Goal: Ask a question: Seek information or help from site administrators or community

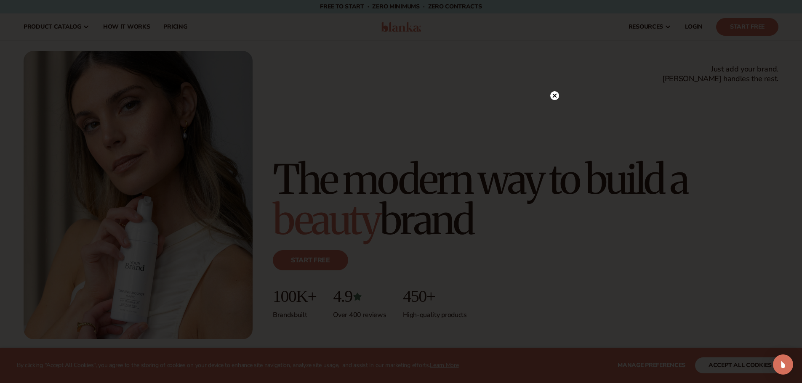
click at [556, 95] on circle at bounding box center [554, 95] width 9 height 9
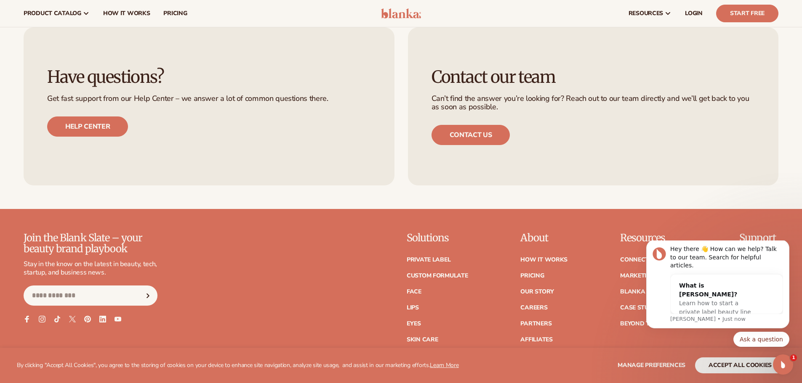
scroll to position [3668, 0]
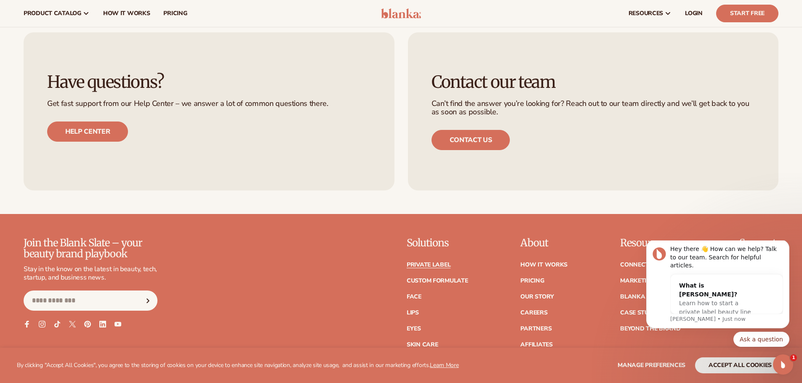
click at [422, 262] on link "Private label" at bounding box center [428, 265] width 44 height 6
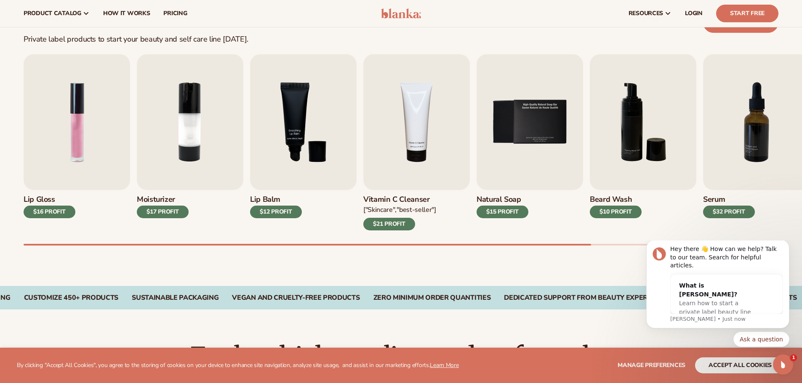
scroll to position [213, 0]
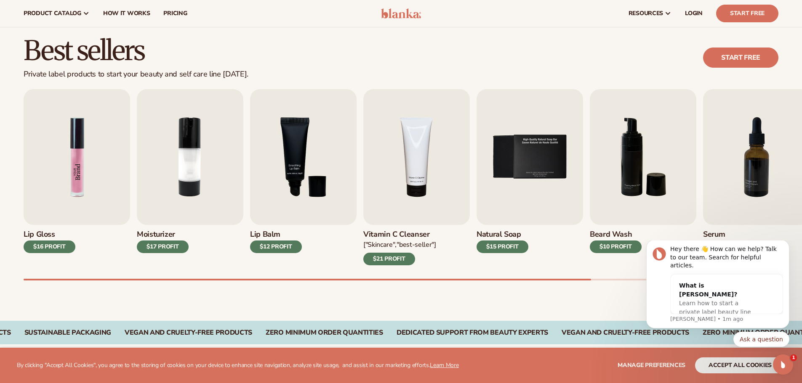
click at [45, 218] on img "1 / 9" at bounding box center [77, 157] width 106 height 136
click at [64, 197] on img "1 / 9" at bounding box center [77, 157] width 106 height 136
click at [76, 174] on img "1 / 9" at bounding box center [77, 157] width 106 height 136
click at [56, 250] on div "$16 PROFIT" at bounding box center [50, 247] width 52 height 13
click at [86, 175] on img "1 / 9" at bounding box center [77, 157] width 106 height 136
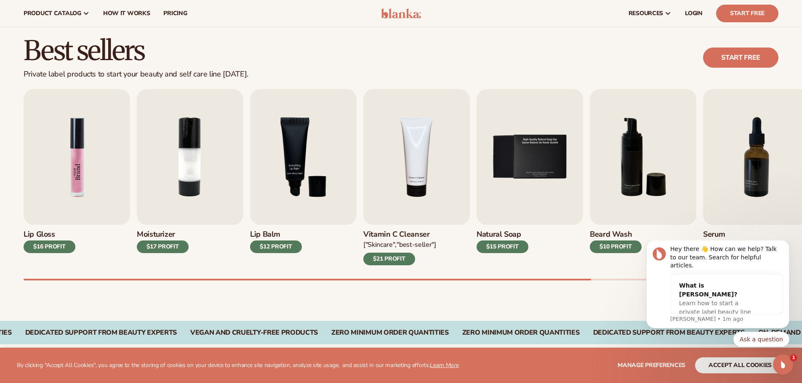
click at [86, 175] on img "1 / 9" at bounding box center [77, 157] width 106 height 136
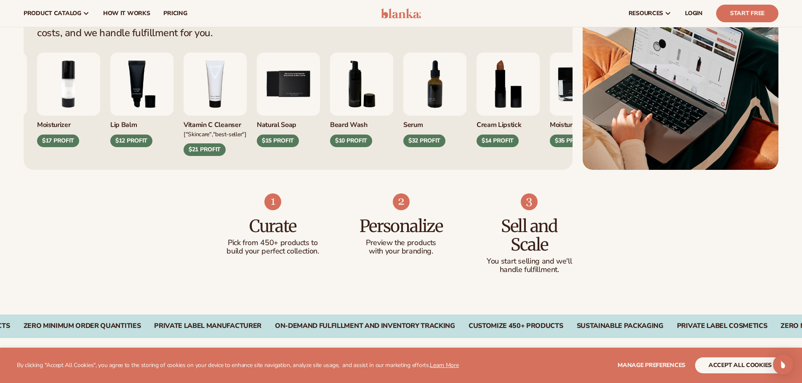
scroll to position [363, 0]
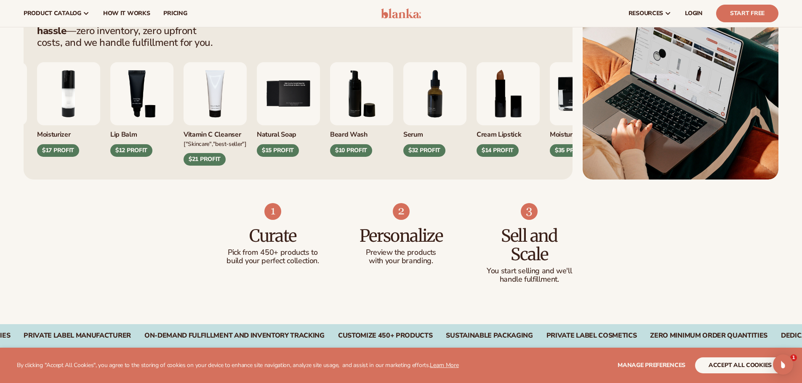
drag, startPoint x: 0, startPoint y: 0, endPoint x: 807, endPoint y: 61, distance: 809.7
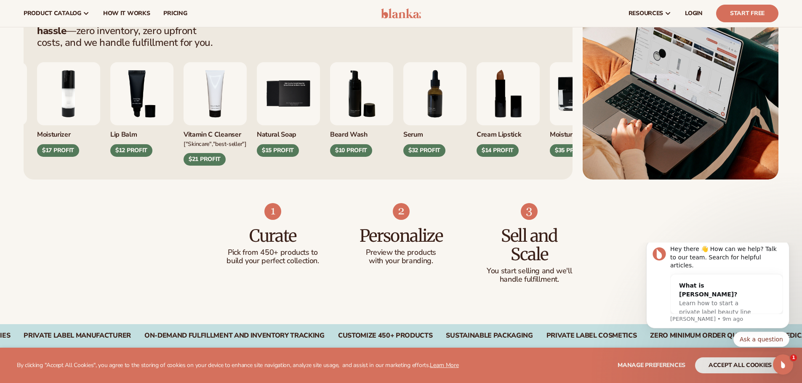
scroll to position [0, 0]
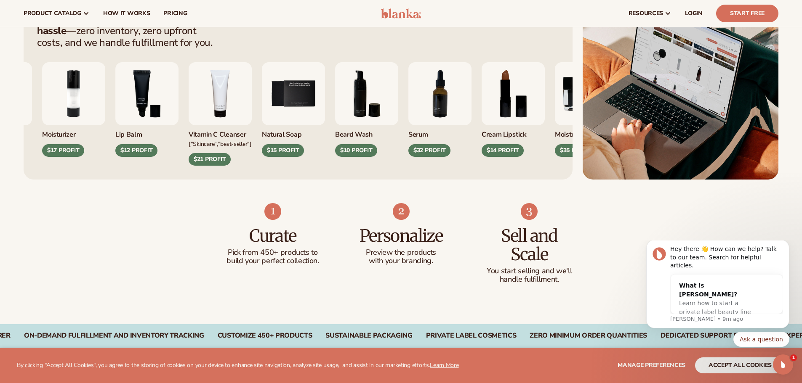
click at [147, 103] on img "3 / 9" at bounding box center [146, 93] width 63 height 63
click at [146, 103] on img "3 / 9" at bounding box center [146, 93] width 63 height 63
click at [135, 151] on div "$12 PROFIT" at bounding box center [136, 150] width 42 height 13
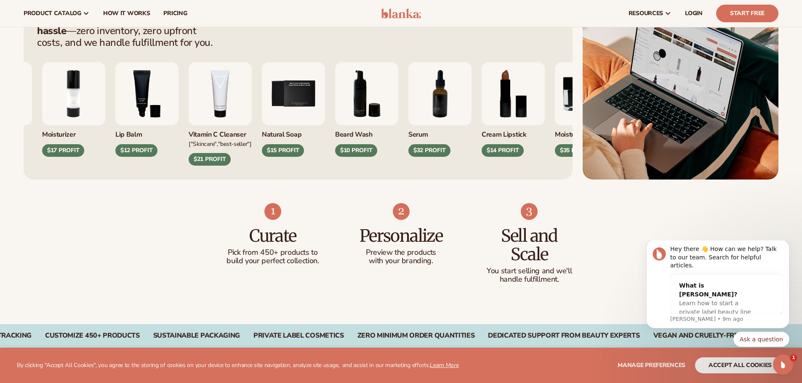
click at [135, 151] on div "$12 PROFIT" at bounding box center [136, 150] width 42 height 13
click at [761, 336] on button "Ask a question" at bounding box center [761, 339] width 56 height 15
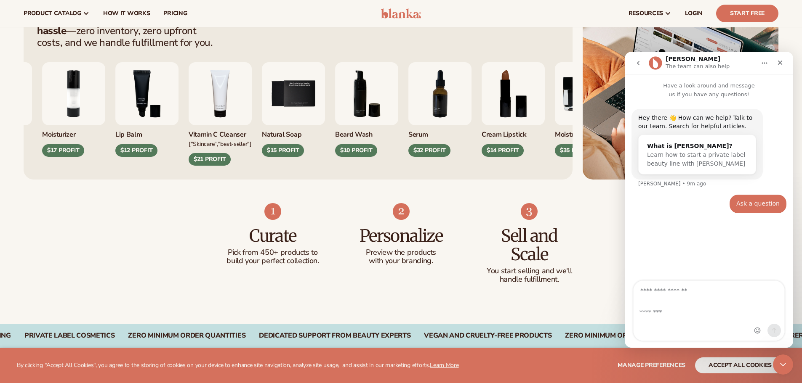
click at [748, 186] on div "Hey there 👋 How can we help? Talk to our team. Search for helpful articles. Wha…" at bounding box center [708, 152] width 155 height 86
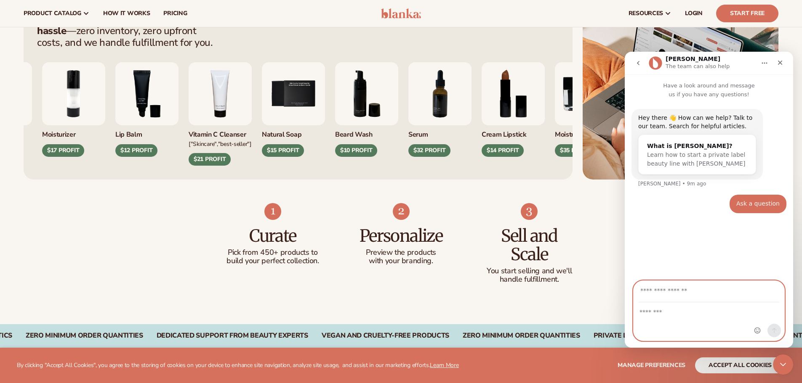
click at [658, 308] on textarea "Message…" at bounding box center [708, 310] width 151 height 14
click at [700, 304] on textarea "**********" at bounding box center [708, 310] width 151 height 14
type textarea "**********"
click at [698, 293] on input "Your email" at bounding box center [708, 291] width 141 height 21
type input "**********"
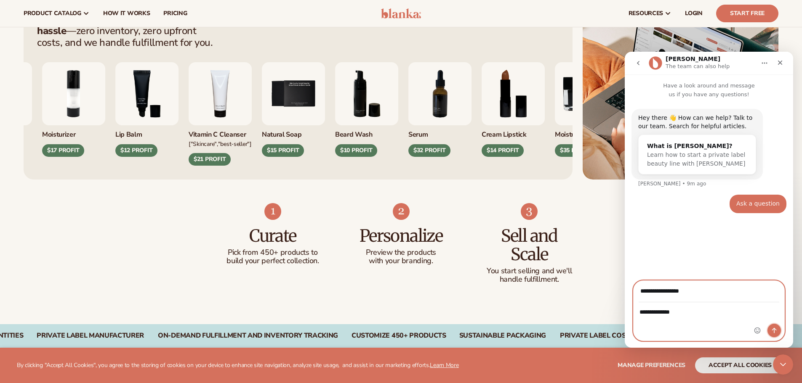
click at [775, 330] on icon "Send a message…" at bounding box center [773, 330] width 7 height 7
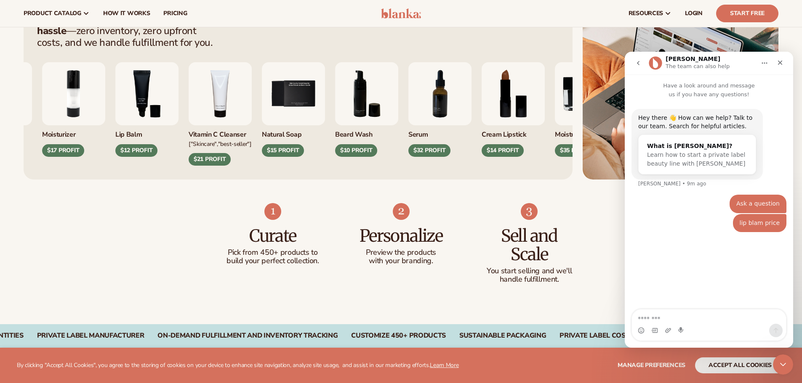
click at [197, 205] on div "Curate Pick from 450+ products to build your perfect collection. Personalize Pr…" at bounding box center [401, 252] width 802 height 145
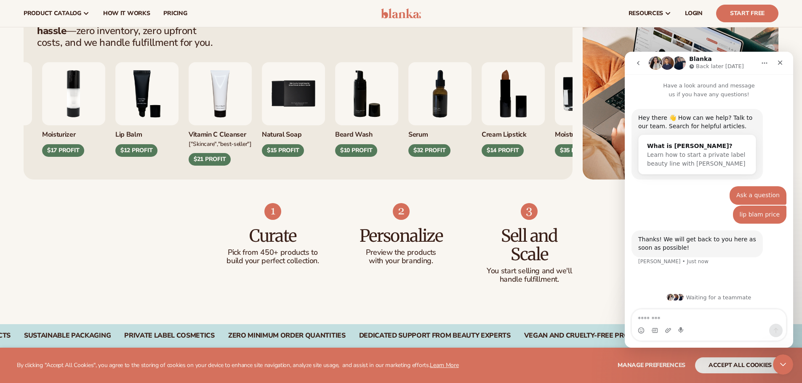
click at [768, 60] on button "Home" at bounding box center [764, 63] width 16 height 16
click at [576, 194] on div "Curate Pick from 450+ products to build your perfect collection. Personalize Pr…" at bounding box center [401, 252] width 802 height 145
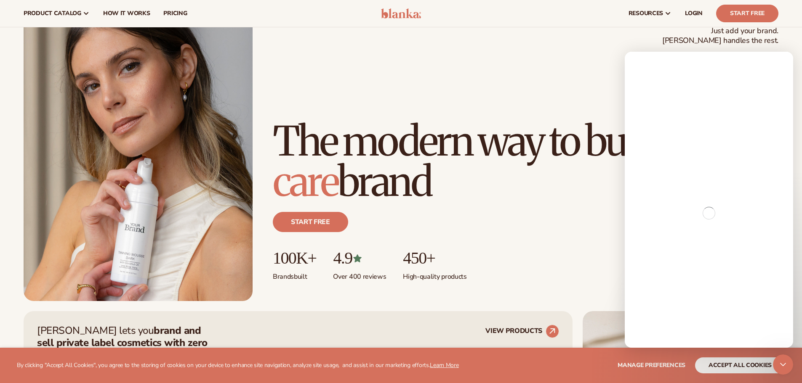
scroll to position [29, 0]
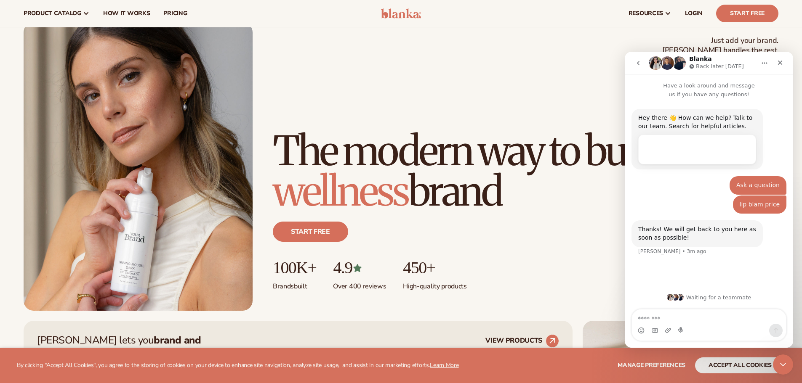
click at [578, 131] on h1 "The modern way to build a wellness brand" at bounding box center [525, 171] width 505 height 81
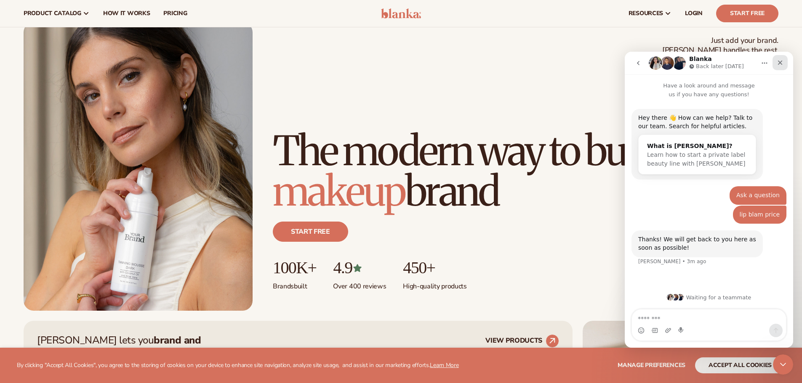
click at [778, 64] on icon "Close" at bounding box center [780, 63] width 5 height 5
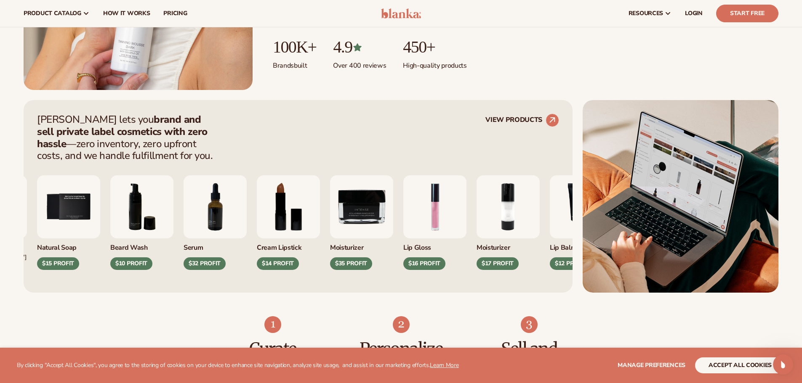
scroll to position [244, 0]
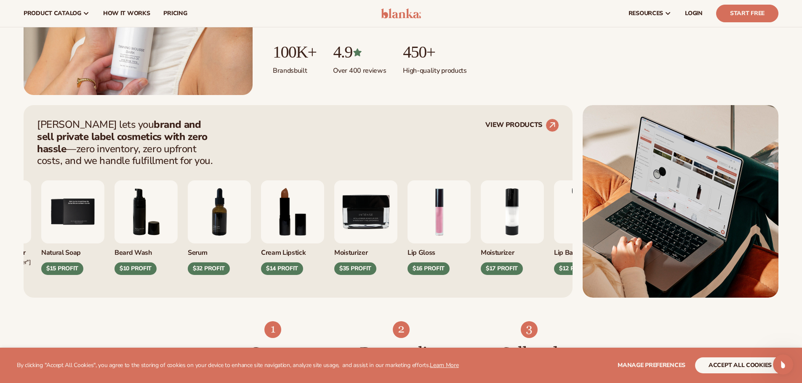
click at [230, 228] on img "7 / 9" at bounding box center [219, 212] width 63 height 63
click at [550, 125] on circle at bounding box center [552, 125] width 19 height 19
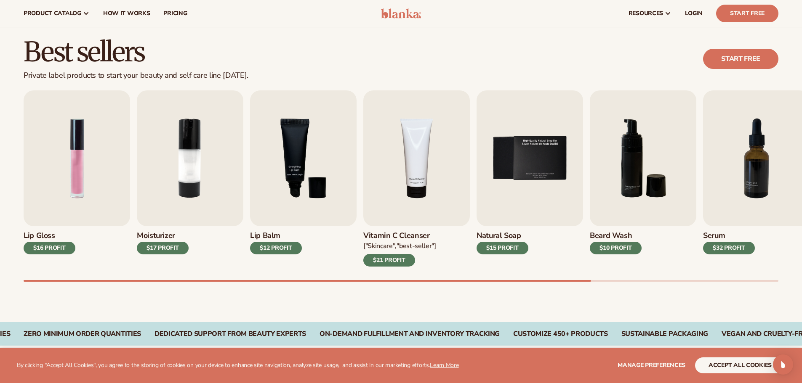
scroll to position [210, 0]
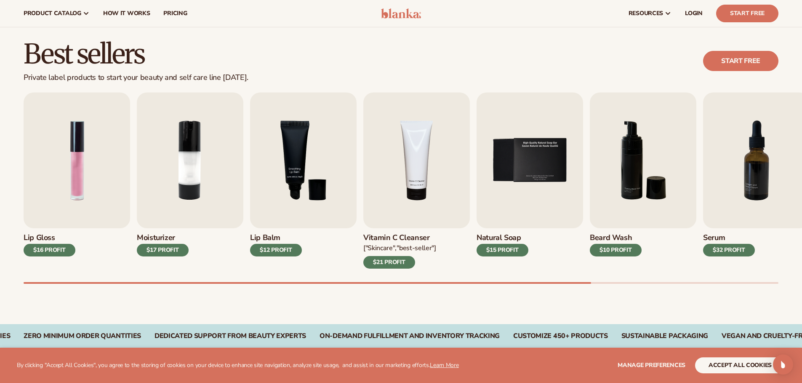
drag, startPoint x: 807, startPoint y: 66, endPoint x: 807, endPoint y: 104, distance: 38.3
click at [760, 139] on img "7 / 9" at bounding box center [756, 161] width 106 height 136
